Goal: Task Accomplishment & Management: Manage account settings

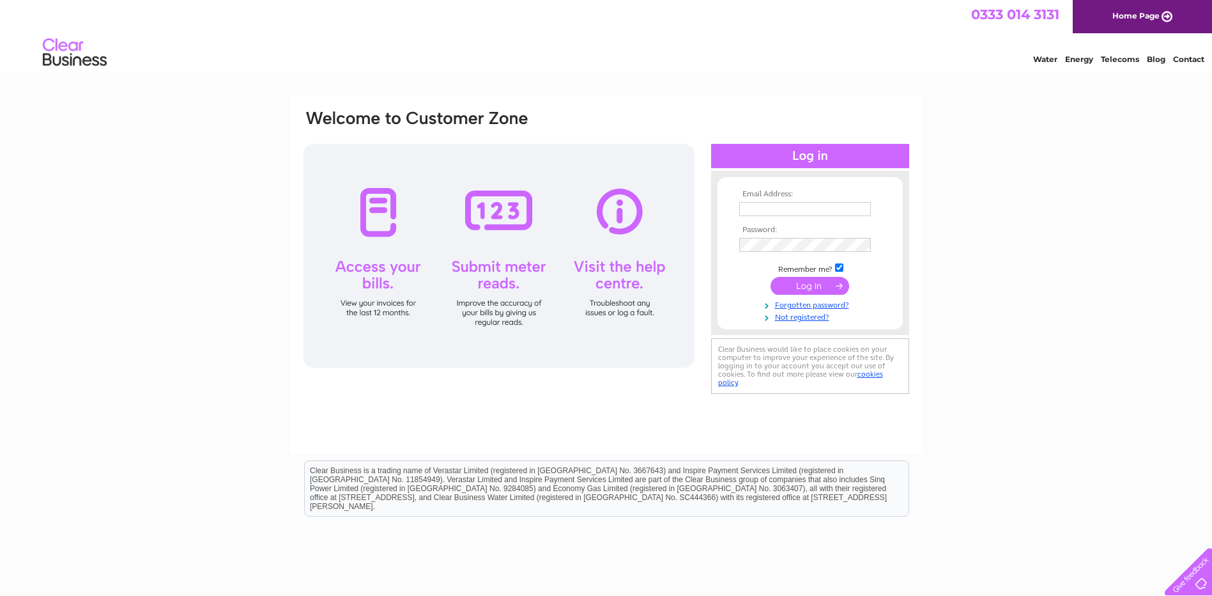
type input "[PERSON_NAME][EMAIL_ADDRESS][DOMAIN_NAME]"
click at [799, 285] on input "submit" at bounding box center [810, 286] width 79 height 18
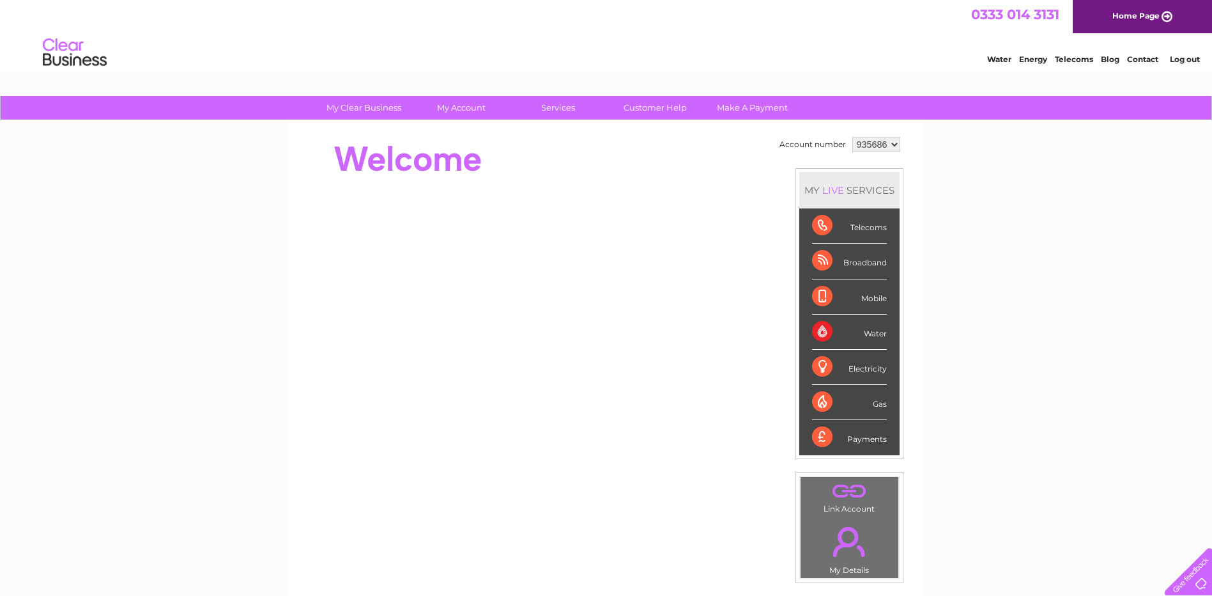
click at [865, 143] on select "935686 935690 935691 935692 965737 980528" at bounding box center [876, 144] width 48 height 15
click at [852, 137] on select "935686 935690 935691 935692 965737 980528" at bounding box center [876, 144] width 48 height 15
click at [819, 361] on div "Electricity" at bounding box center [849, 367] width 75 height 35
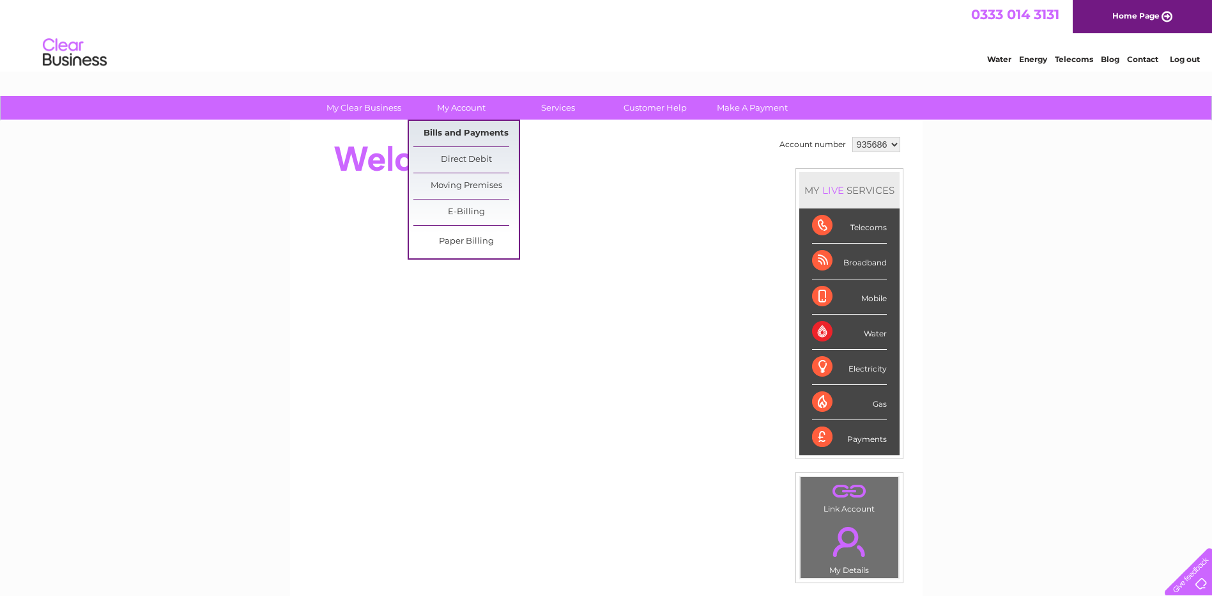
click at [466, 131] on link "Bills and Payments" at bounding box center [465, 134] width 105 height 26
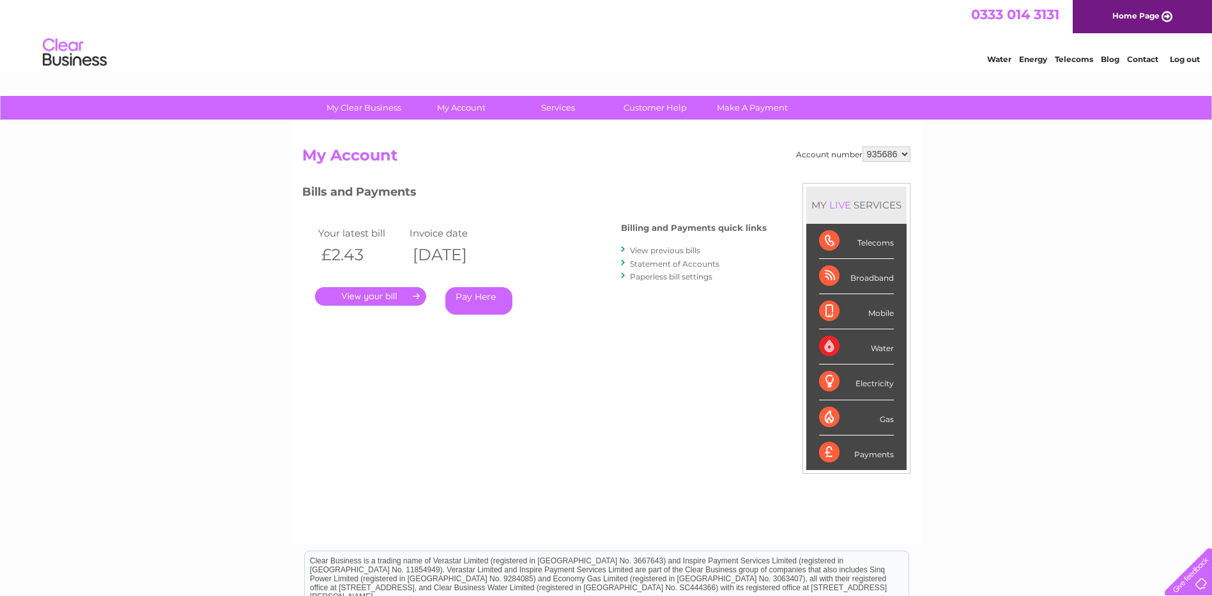
click at [366, 291] on link "." at bounding box center [370, 296] width 111 height 19
